Goal: Information Seeking & Learning: Compare options

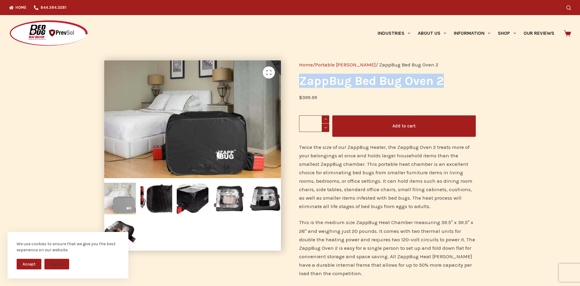
drag, startPoint x: 449, startPoint y: 83, endPoint x: 299, endPoint y: 83, distance: 150.7
click at [299, 83] on div "Home / Portable [PERSON_NAME] / ZappBug Bed Bug Oven 2 ZappBug Bed Bug Oven 2 $…" at bounding box center [387, 238] width 195 height 375
copy h1 "ZappBug Bed Bug Oven 2"
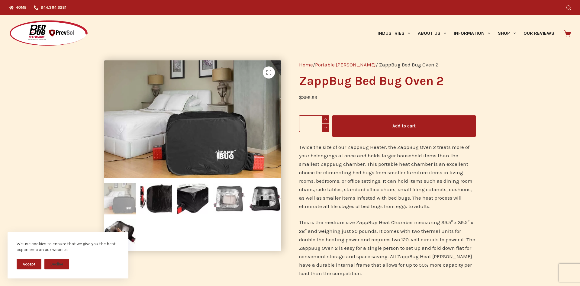
click at [232, 200] on img at bounding box center [229, 199] width 32 height 32
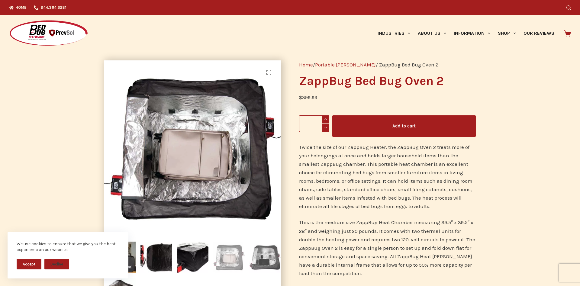
click at [266, 245] on img at bounding box center [265, 258] width 32 height 32
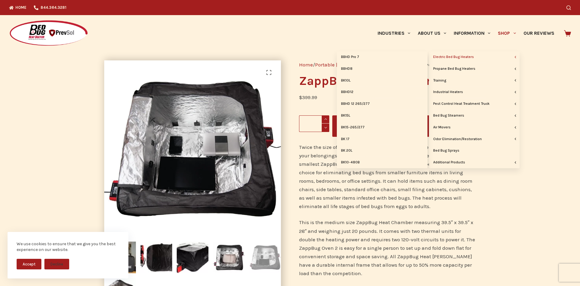
click at [479, 58] on link "Electric Bed Bug Heaters" at bounding box center [474, 56] width 91 height 11
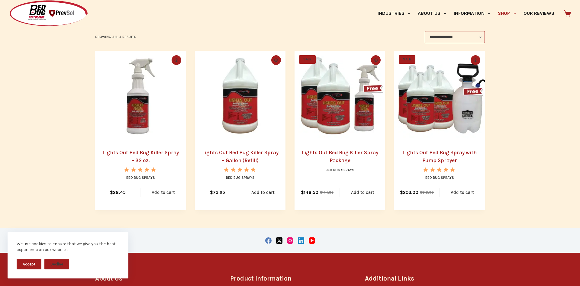
scroll to position [123, 0]
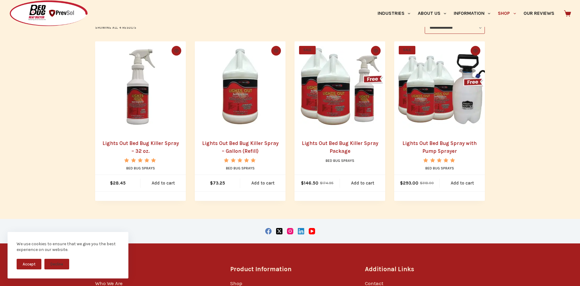
click at [159, 145] on link "Lights Out Bed Bug Killer Spray – 32 oz." at bounding box center [140, 147] width 76 height 14
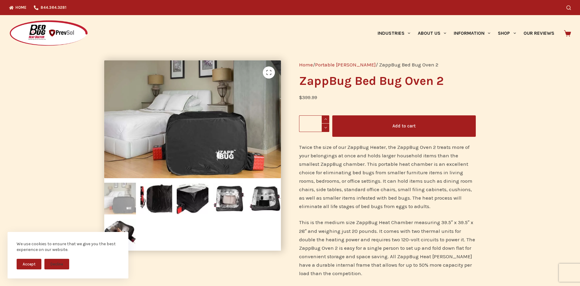
click at [353, 63] on link "Portable [PERSON_NAME]" at bounding box center [345, 65] width 61 height 6
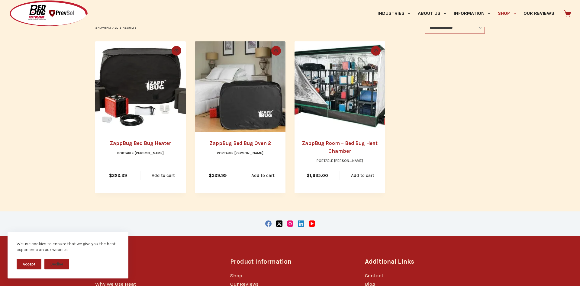
click at [128, 144] on link "ZappBug Bed Bug Heater" at bounding box center [140, 143] width 61 height 6
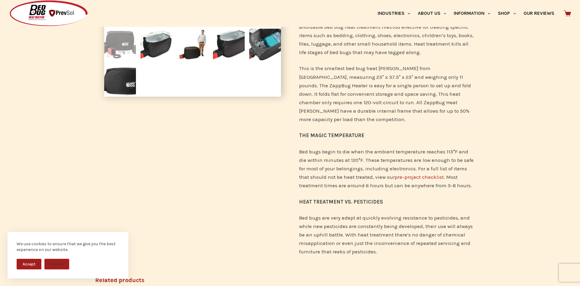
scroll to position [62, 0]
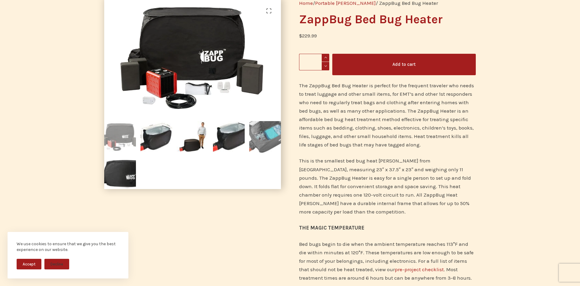
click at [272, 147] on img at bounding box center [265, 137] width 32 height 32
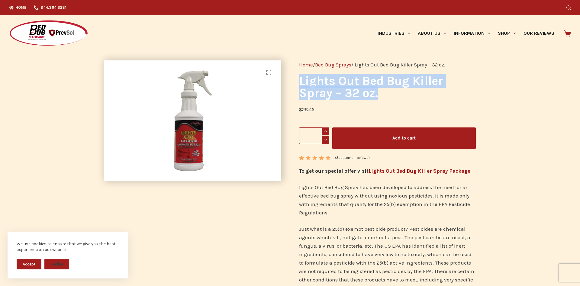
drag, startPoint x: 380, startPoint y: 94, endPoint x: 300, endPoint y: 82, distance: 80.5
click at [300, 82] on h1 "Lights Out Bed Bug Killer Spray – 32 oz." at bounding box center [387, 87] width 177 height 24
copy h1 "Lights Out Bed Bug Killer Spray – 32 oz."
